Goal: Check status: Check status

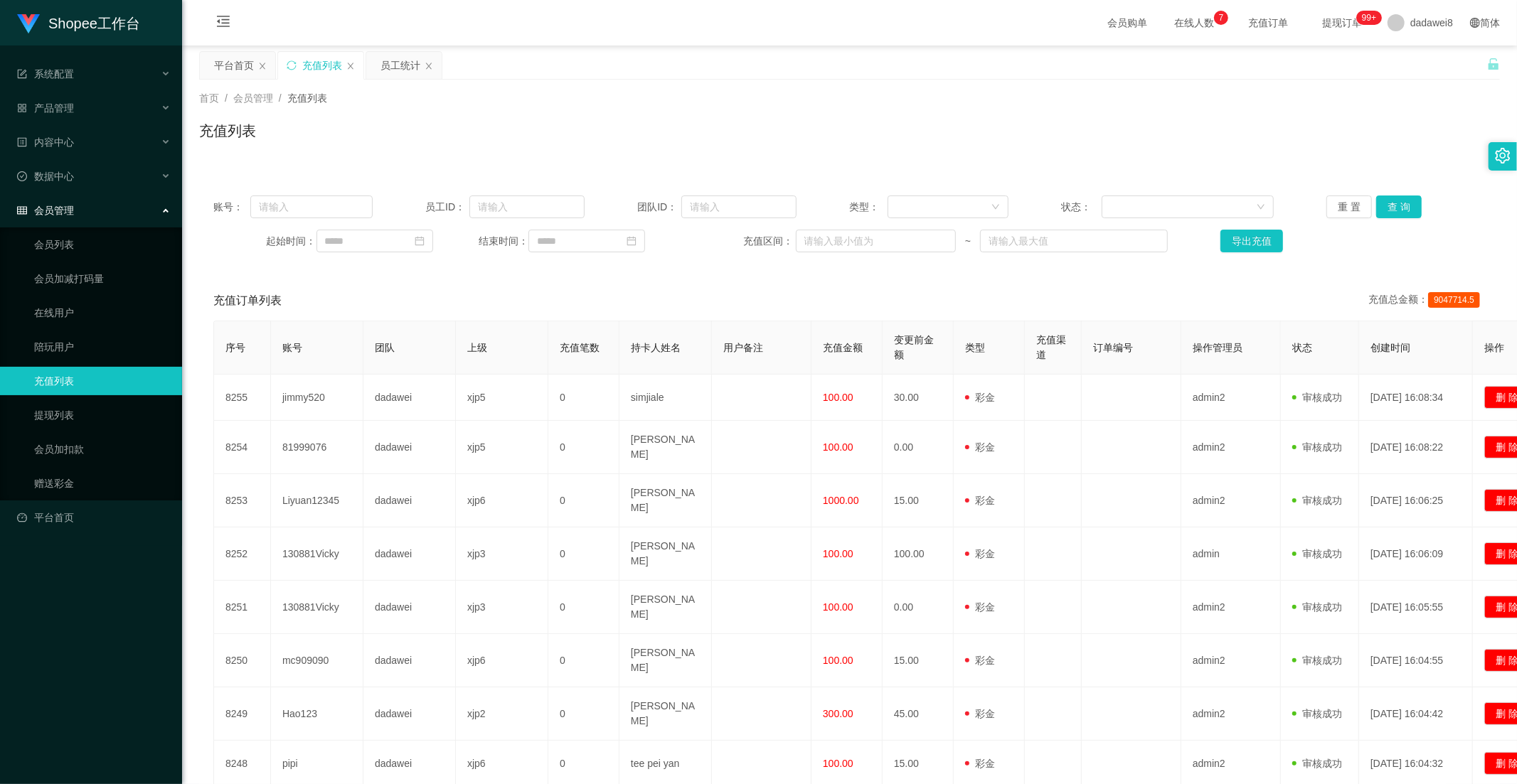
scroll to position [172, 0]
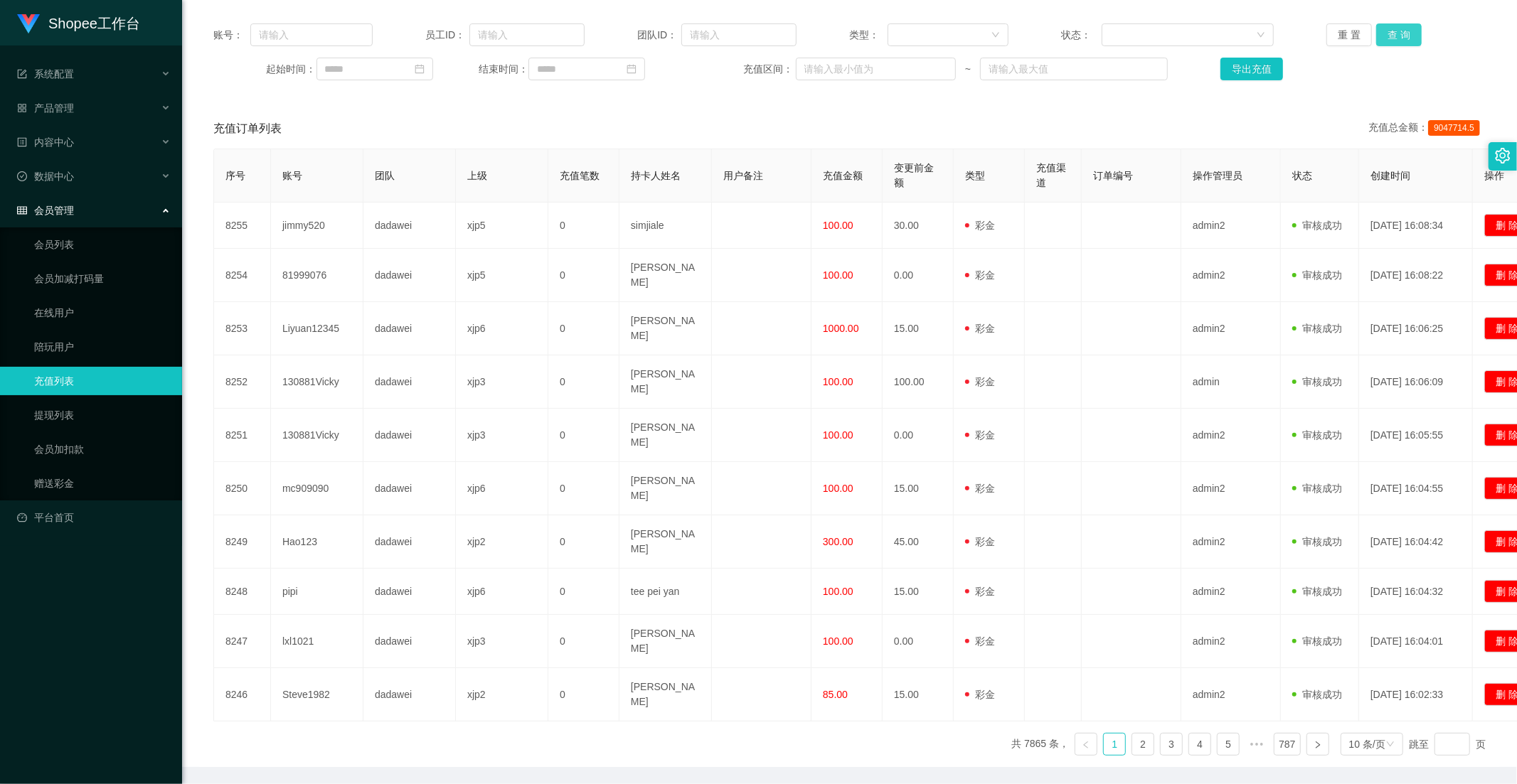
click at [1397, 41] on button "查 询" at bounding box center [1399, 34] width 46 height 22
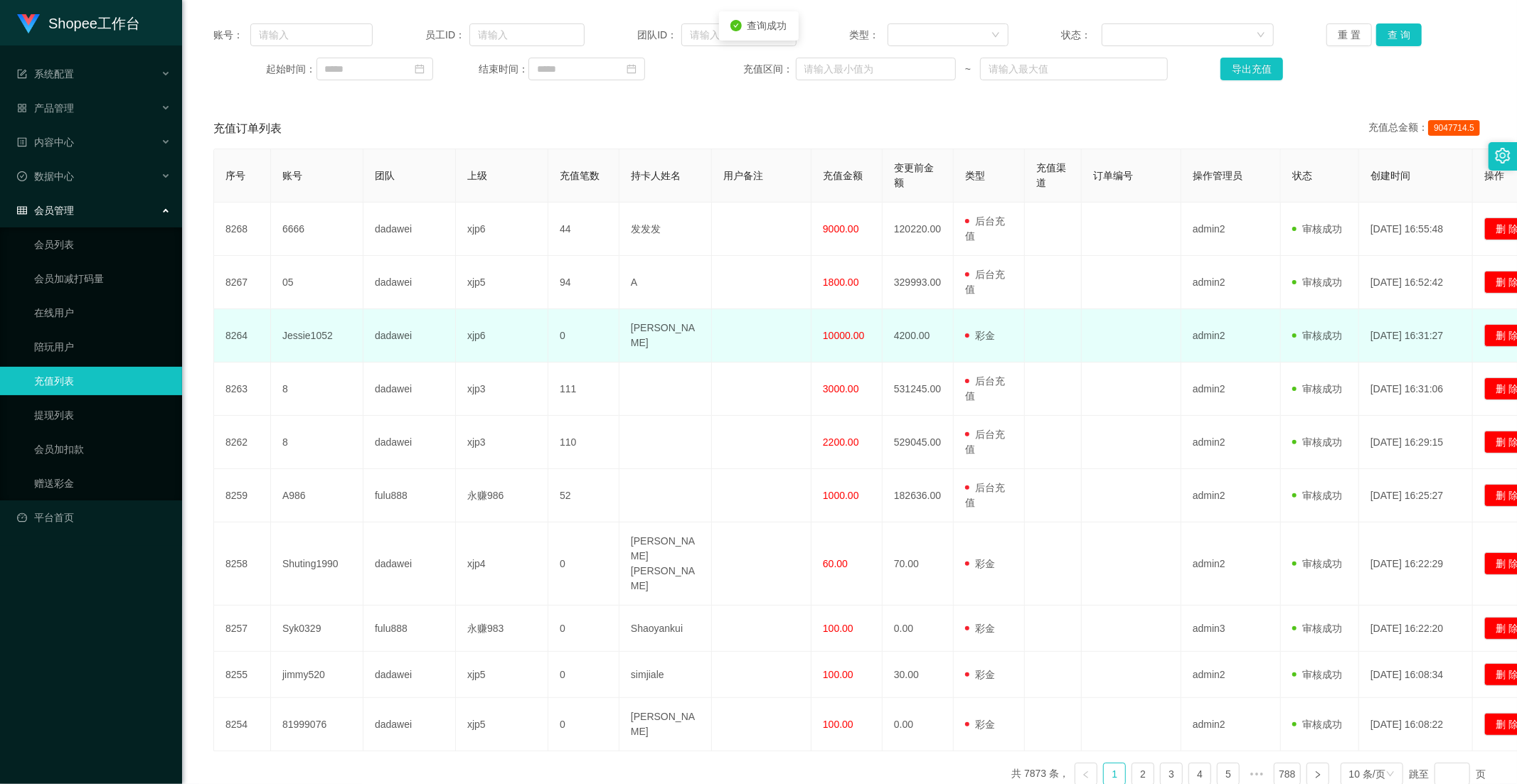
click at [829, 336] on span "10000.00" at bounding box center [844, 335] width 41 height 11
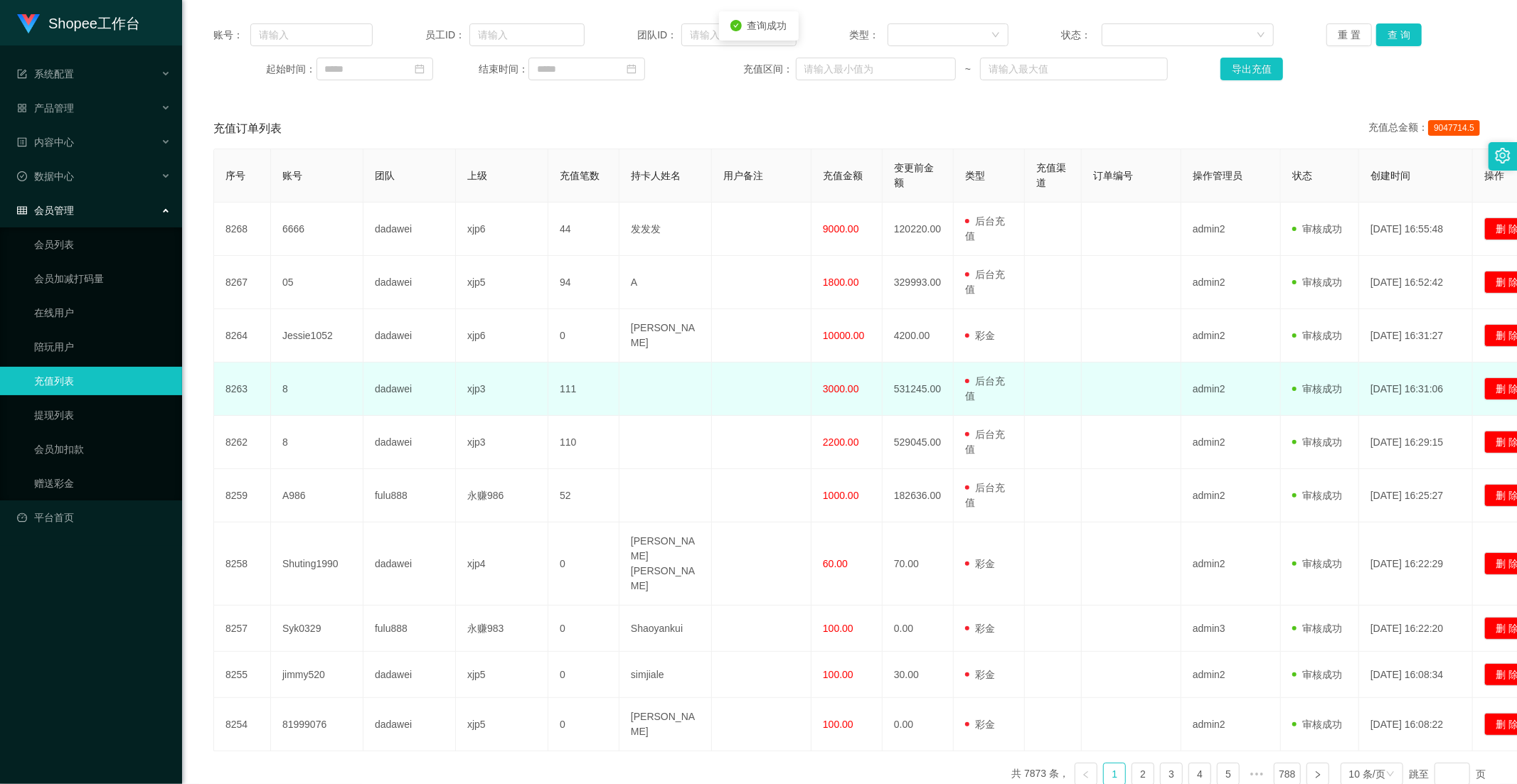
click at [828, 373] on td "3000.00" at bounding box center [847, 389] width 71 height 53
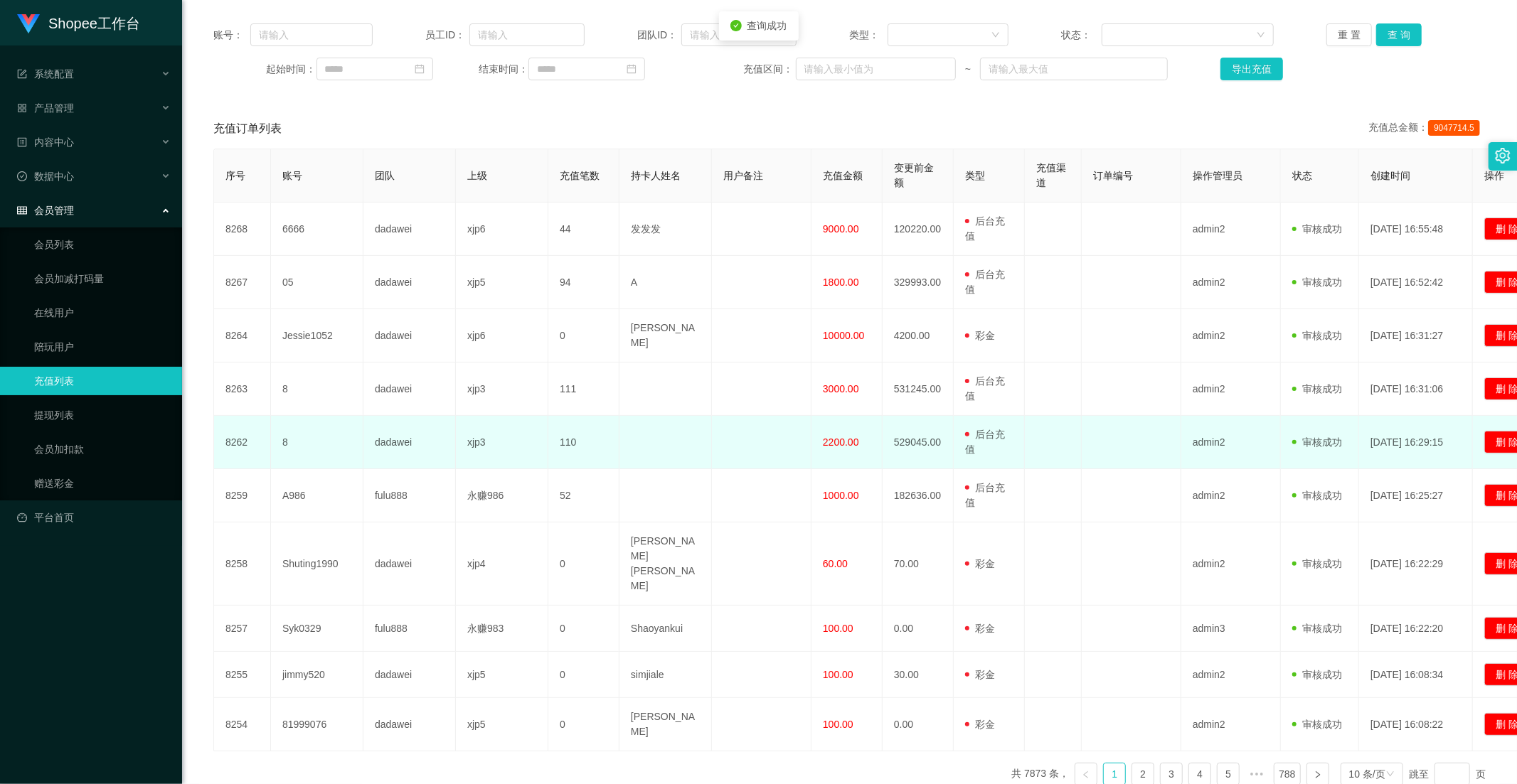
click at [829, 436] on span "2200.00" at bounding box center [841, 442] width 36 height 11
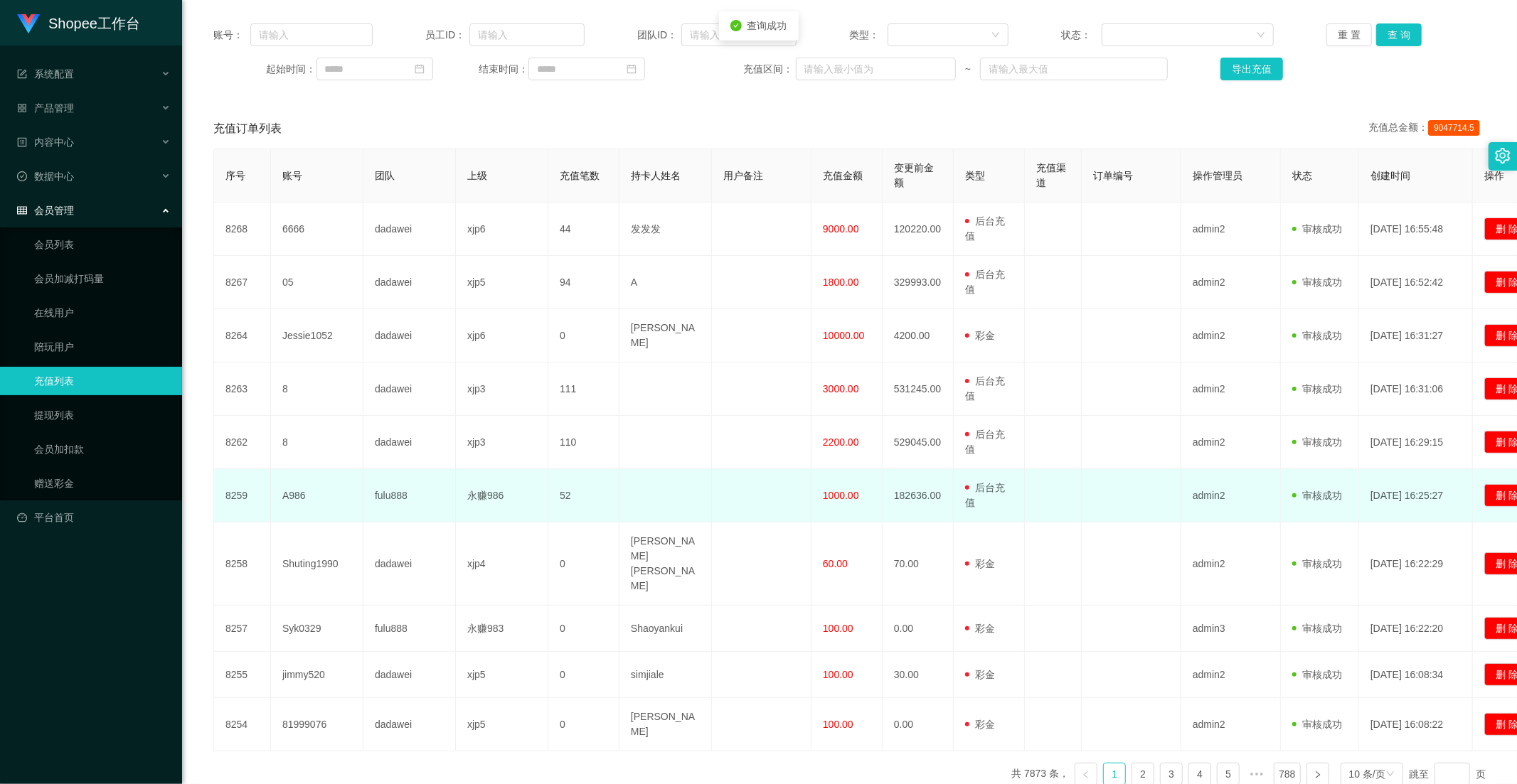
click at [840, 470] on td "1000.00" at bounding box center [847, 496] width 71 height 53
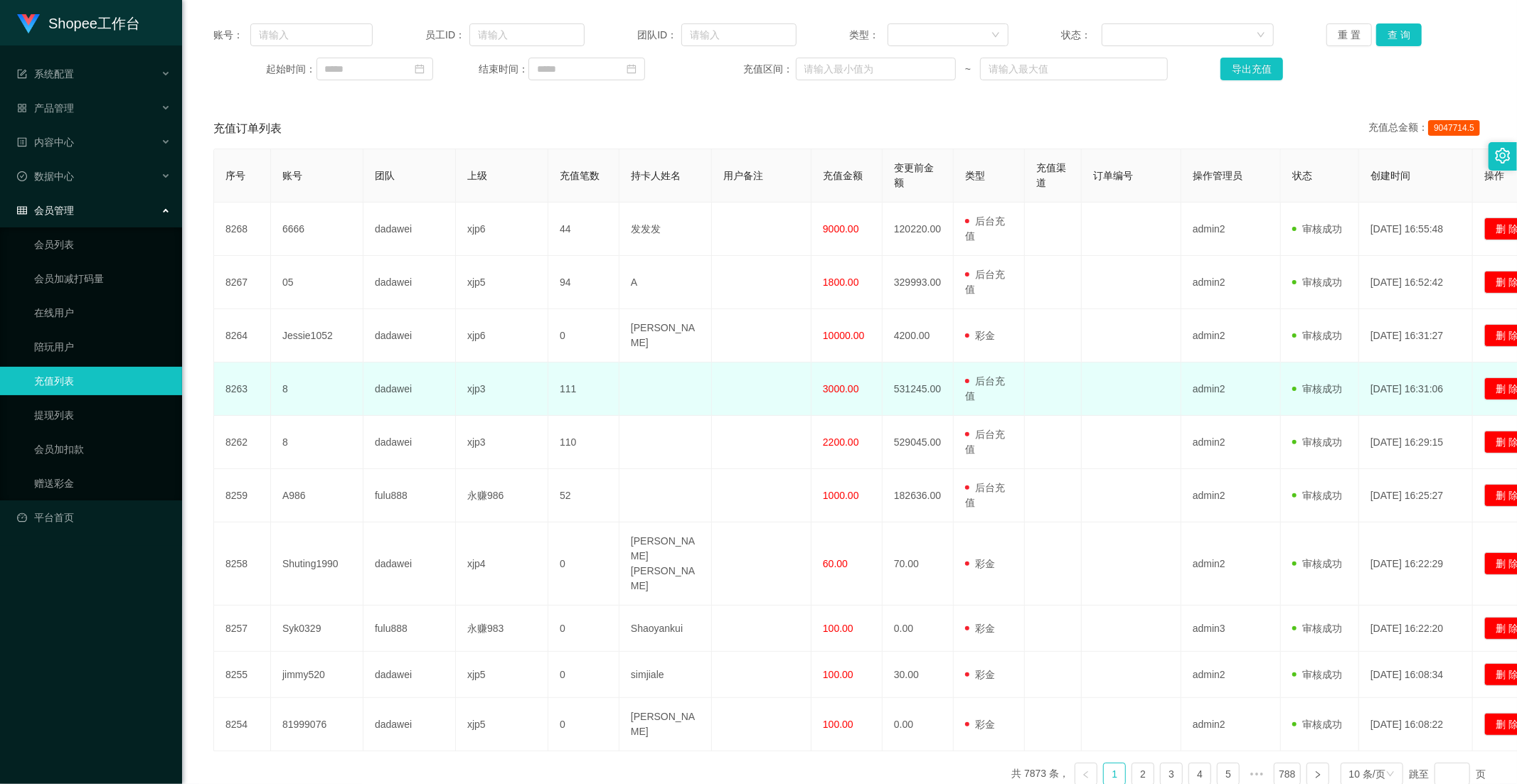
click at [840, 383] on span "3000.00" at bounding box center [841, 388] width 36 height 11
click at [840, 373] on td "3000.00" at bounding box center [847, 389] width 71 height 53
